Goal: Task Accomplishment & Management: Use online tool/utility

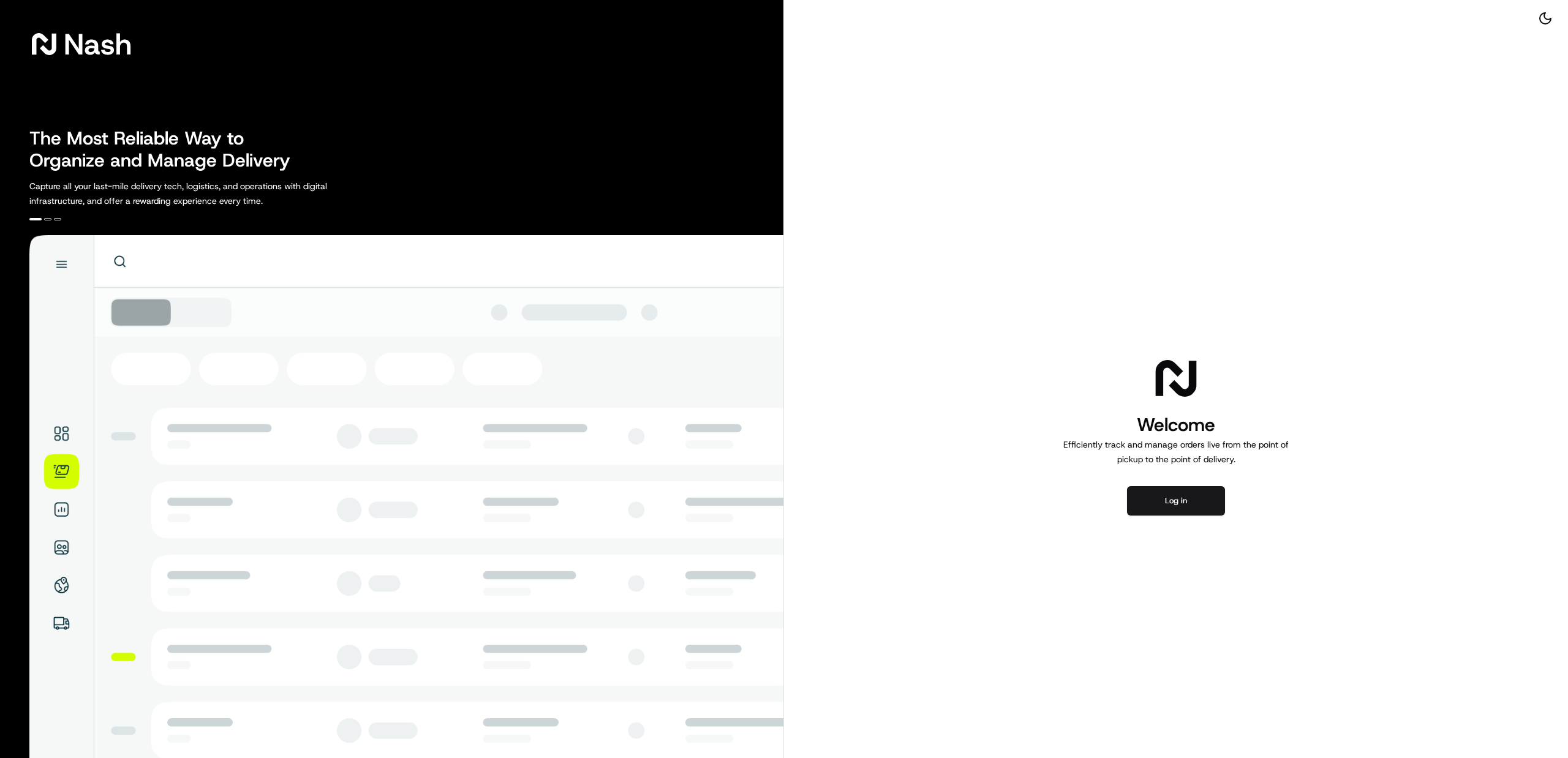
click at [1186, 517] on div "Welcome Efficiently track and manage orders live from the point of pickup to th…" at bounding box center [1176, 435] width 784 height 870
click at [1185, 504] on button "Log in" at bounding box center [1176, 501] width 98 height 29
